Goal: Navigation & Orientation: Go to known website

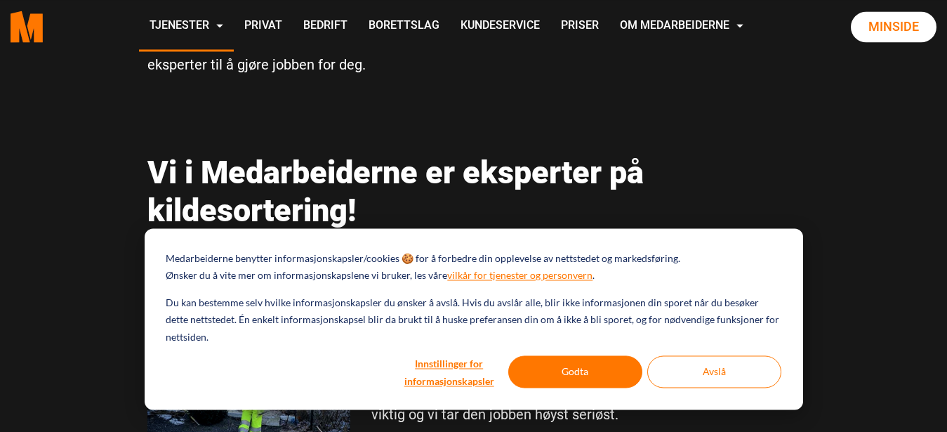
scroll to position [1718, 0]
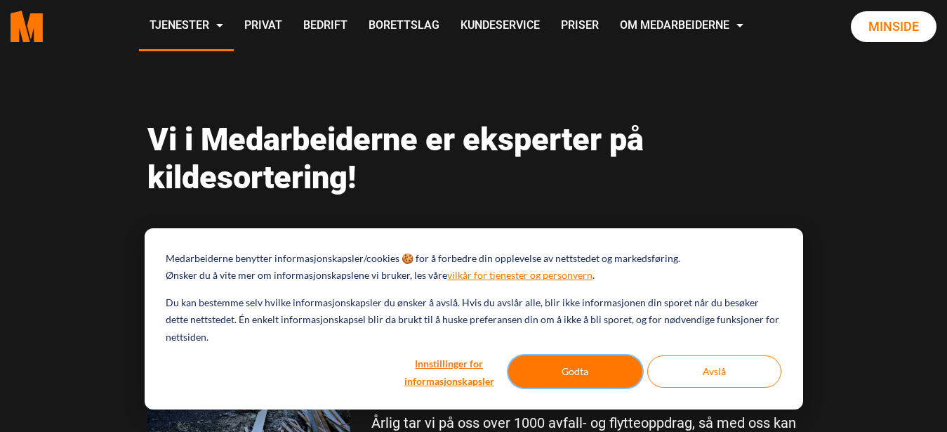
click at [568, 367] on button "Godta" at bounding box center [575, 371] width 134 height 32
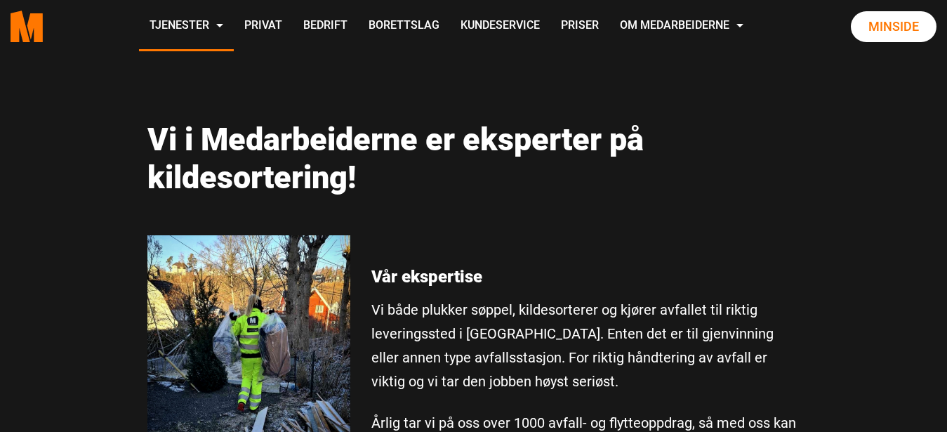
drag, startPoint x: 805, startPoint y: 361, endPoint x: 812, endPoint y: 402, distance: 41.3
click at [812, 402] on main "Søppeltømming [GEOGRAPHIC_DATA], søppeltaxi og gaterydder FAQ Søppelhenting i […" at bounding box center [473, 337] width 947 height 4006
drag, startPoint x: 835, startPoint y: 387, endPoint x: 857, endPoint y: 381, distance: 23.3
click at [847, 387] on main "Søppeltømming [GEOGRAPHIC_DATA], søppeltaxi og gaterydder FAQ Søppelhenting i […" at bounding box center [473, 337] width 947 height 4006
click at [860, 385] on main "Søppeltømming [GEOGRAPHIC_DATA], søppeltaxi og gaterydder FAQ Søppelhenting i […" at bounding box center [473, 337] width 947 height 4006
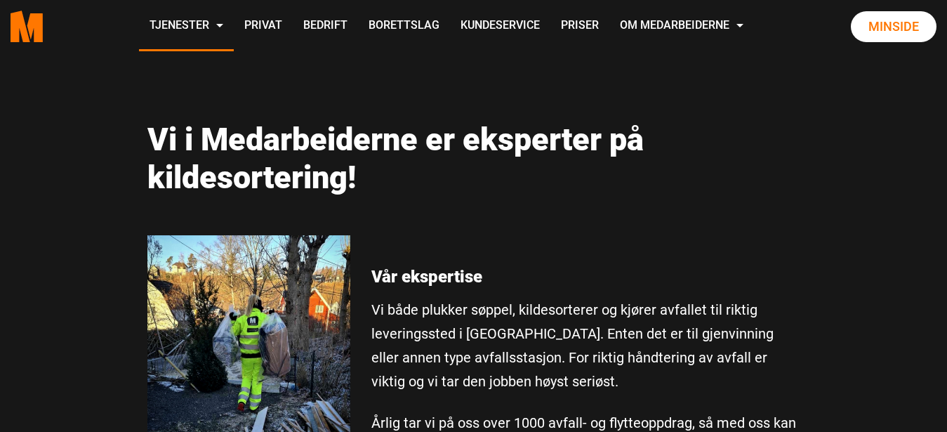
click at [860, 381] on main "Søppeltømming [GEOGRAPHIC_DATA], søppeltaxi og gaterydder FAQ Søppelhenting i […" at bounding box center [473, 337] width 947 height 4006
click at [861, 363] on main "Søppeltømming [GEOGRAPHIC_DATA], søppeltaxi og gaterydder FAQ Søppelhenting i […" at bounding box center [473, 337] width 947 height 4006
click at [896, 25] on link "Minside" at bounding box center [894, 26] width 86 height 31
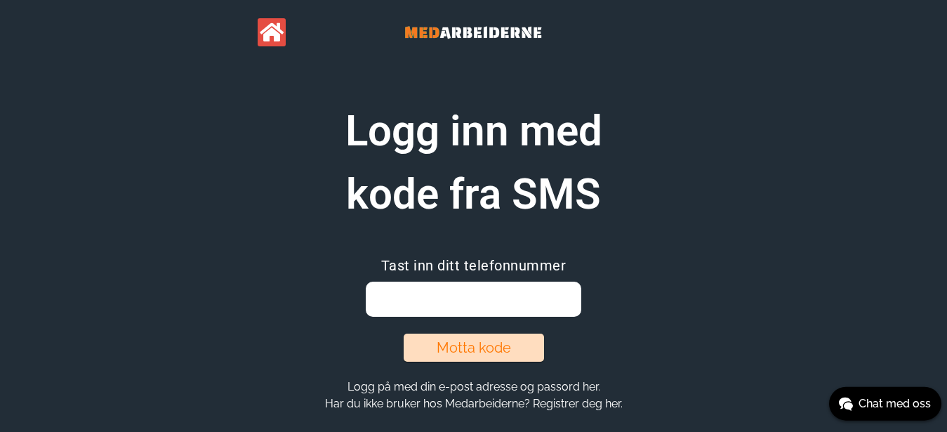
scroll to position [49, 0]
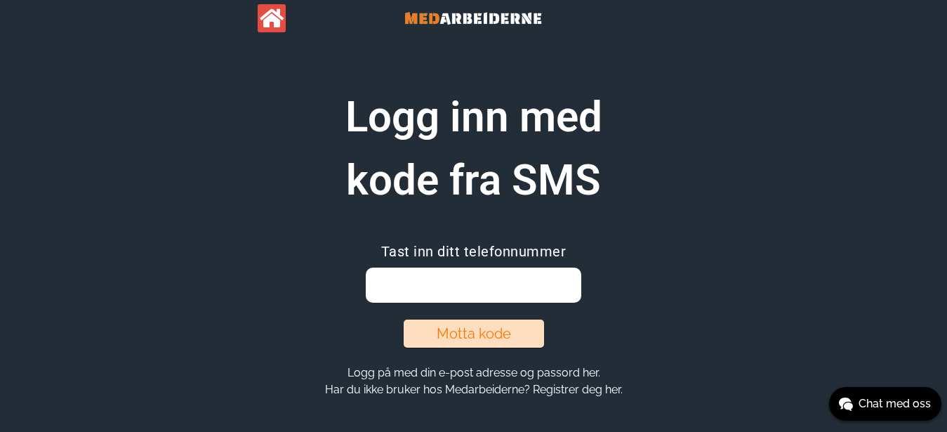
drag, startPoint x: 580, startPoint y: 198, endPoint x: 562, endPoint y: 199, distance: 17.6
click at [580, 200] on h1 "Logg inn med kode fra SMS" at bounding box center [473, 149] width 351 height 126
